Goal: Transaction & Acquisition: Purchase product/service

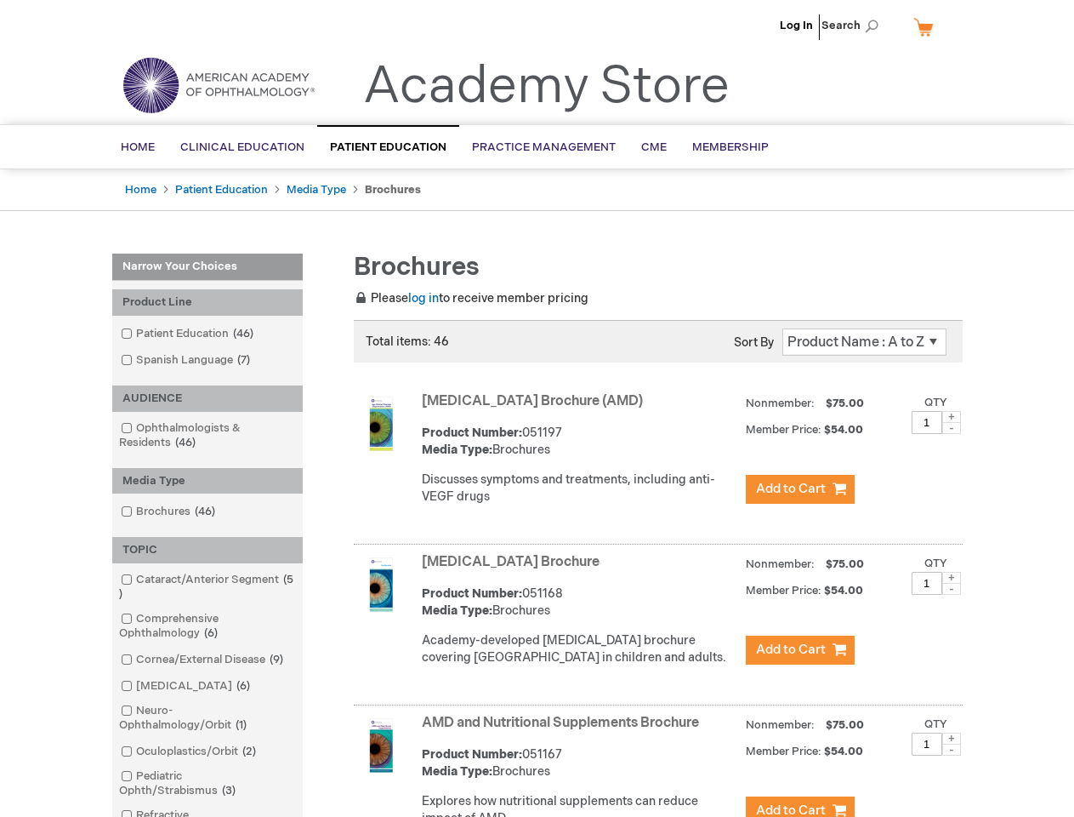
click at [855, 26] on span "Search" at bounding box center [854, 26] width 65 height 34
click at [208, 302] on div "Product Line" at bounding box center [207, 302] width 191 height 26
click at [208, 398] on div "AUDIENCE" at bounding box center [207, 398] width 191 height 26
click at [208, 481] on div "Media Type" at bounding box center [207, 481] width 191 height 26
click at [208, 550] on div "TOPIC" at bounding box center [207, 550] width 191 height 26
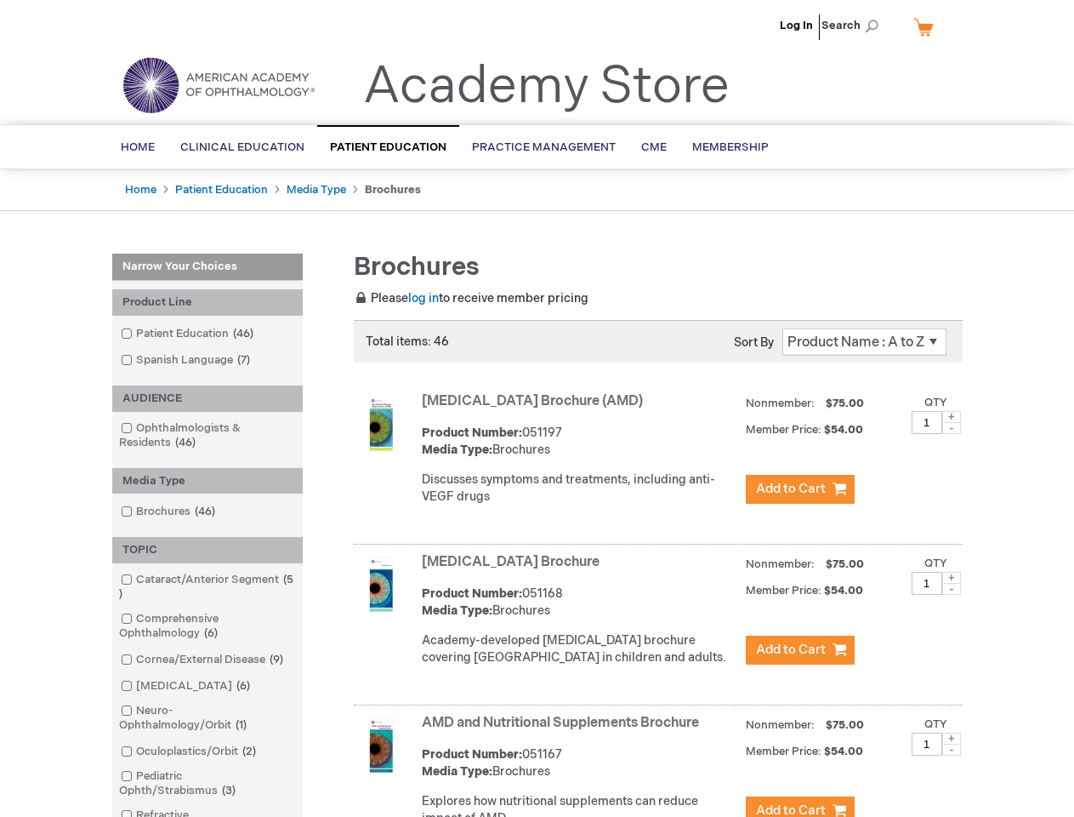
click at [952, 417] on span at bounding box center [952, 417] width 19 height 12
click at [952, 428] on span at bounding box center [952, 428] width 19 height 12
type input "1"
click at [952, 584] on span at bounding box center [952, 578] width 19 height 12
click at [952, 595] on span at bounding box center [952, 589] width 19 height 12
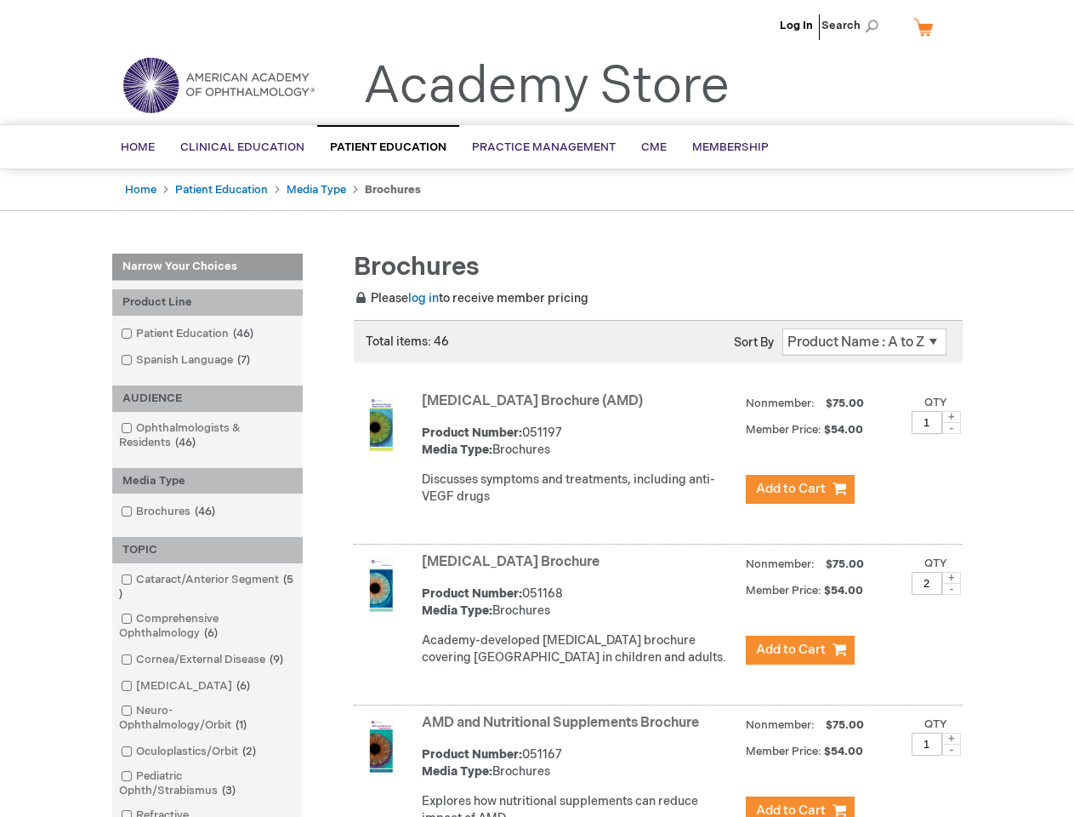
type input "1"
click at [952, 744] on span at bounding box center [952, 738] width 19 height 12
type input "2"
